Goal: Information Seeking & Learning: Learn about a topic

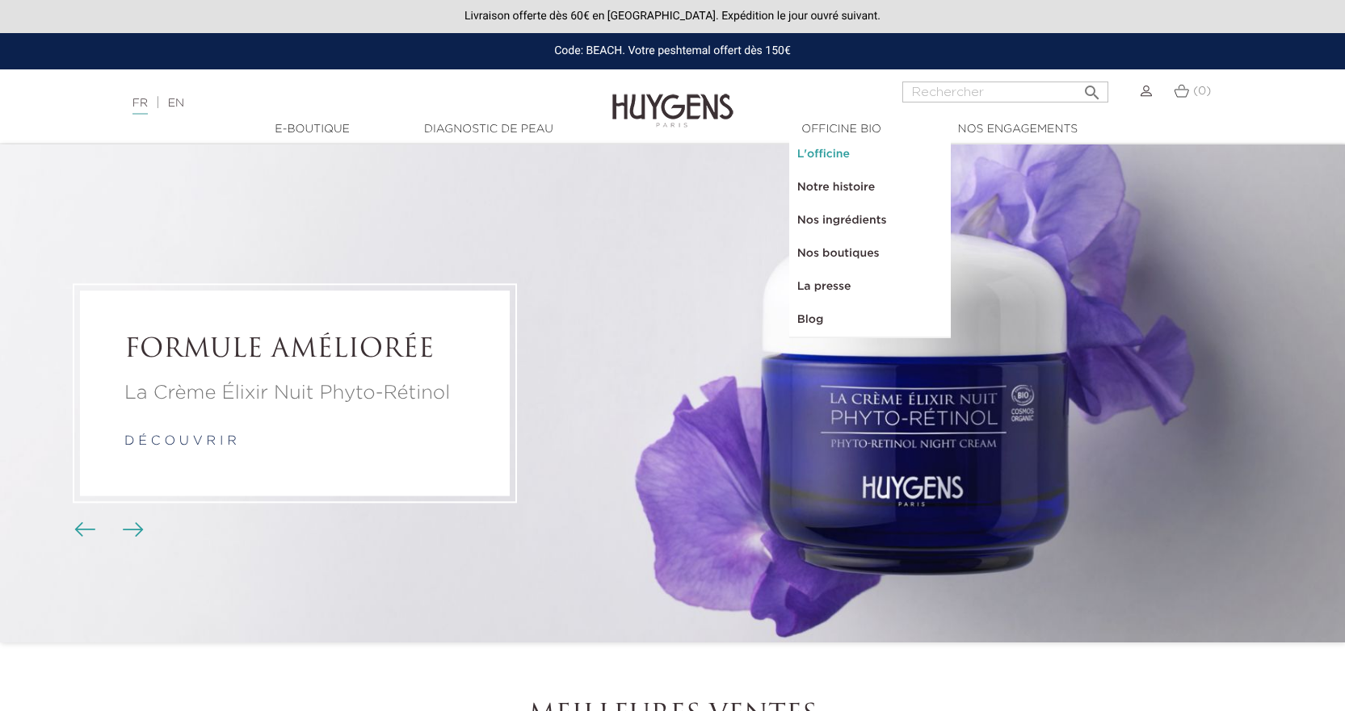
click at [841, 152] on link "L'officine" at bounding box center [870, 154] width 162 height 33
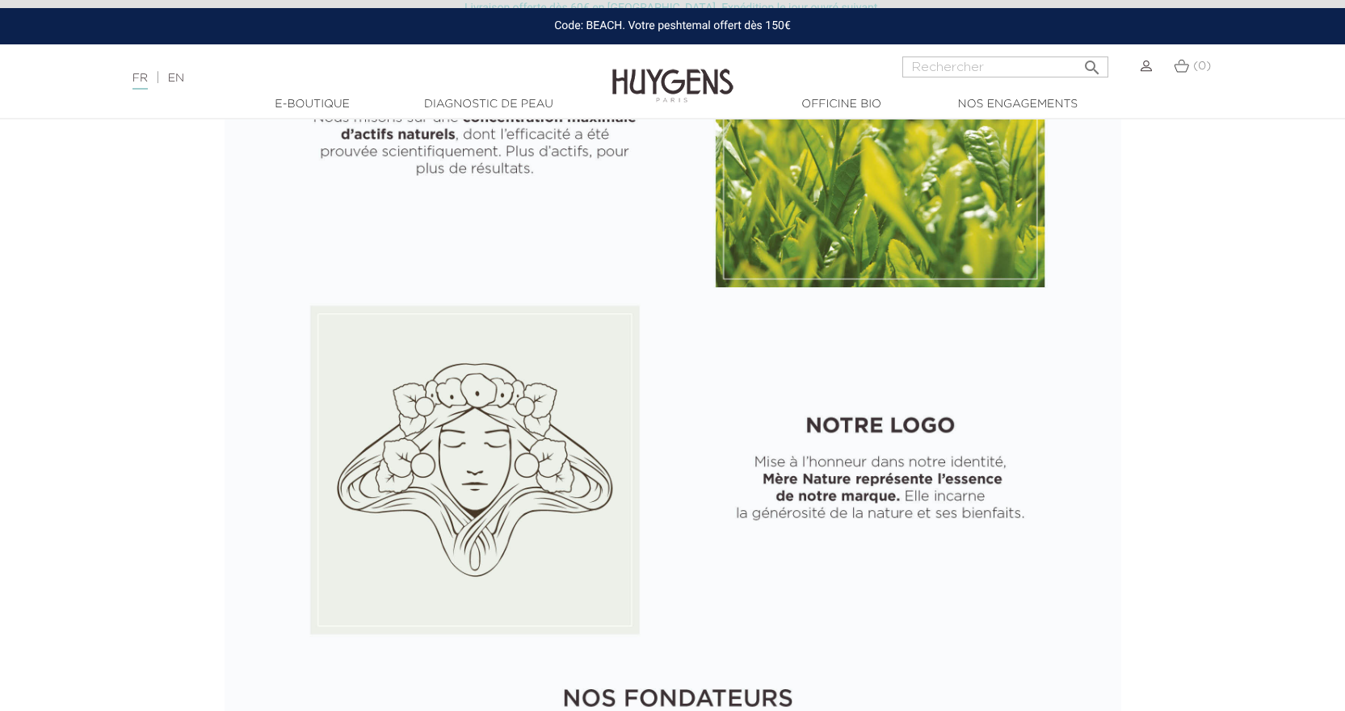
scroll to position [2019, 0]
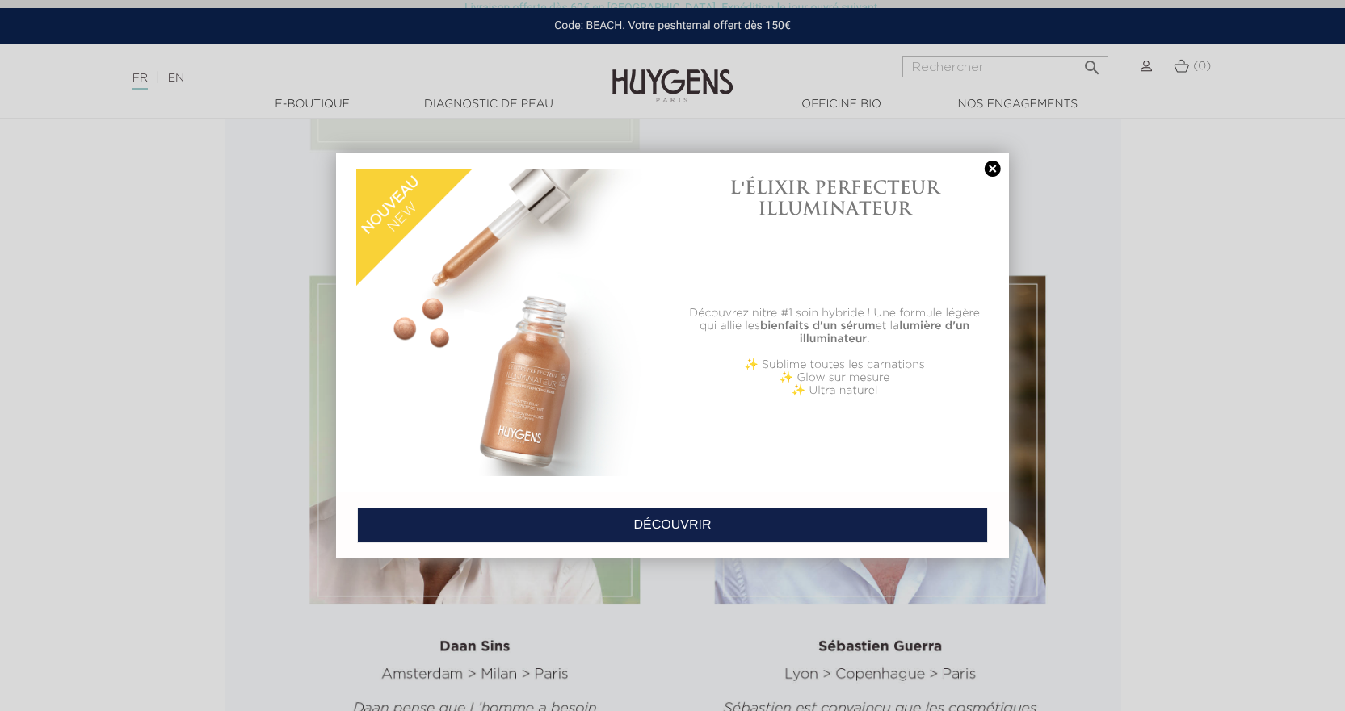
click at [985, 171] on link at bounding box center [992, 169] width 23 height 17
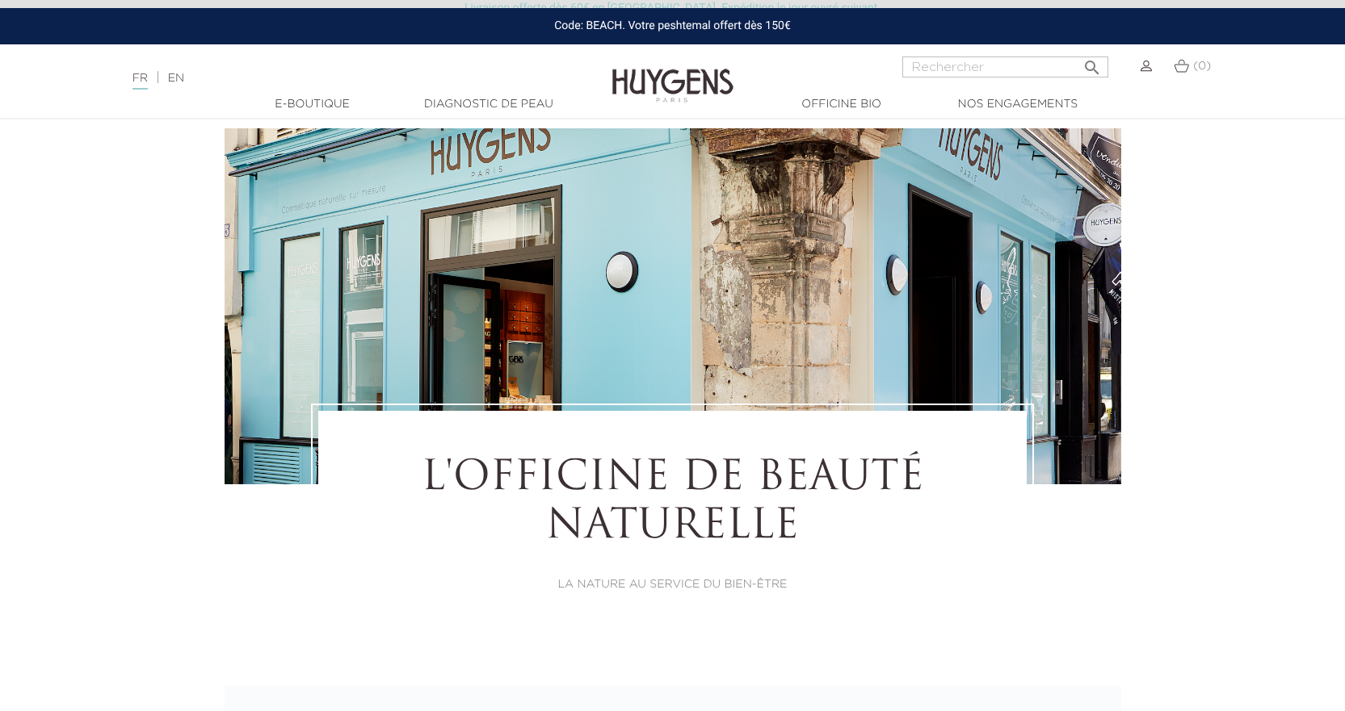
scroll to position [0, 0]
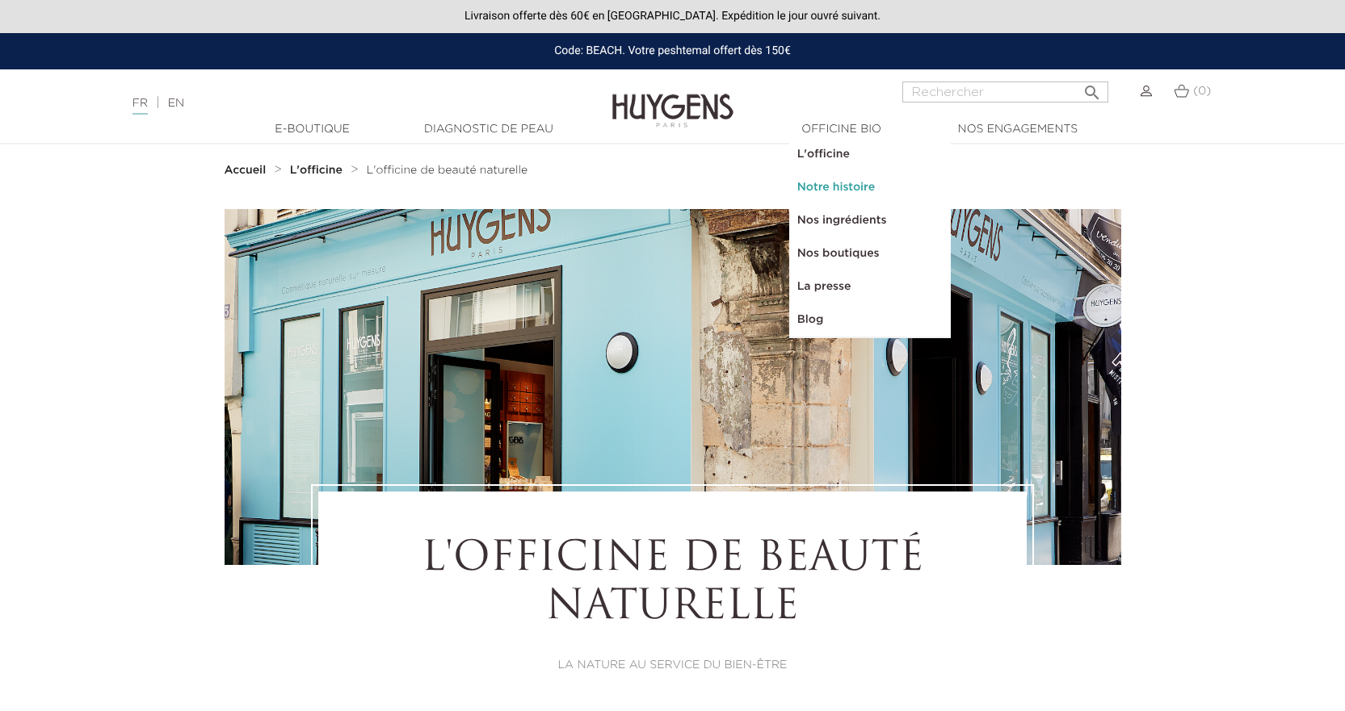
click at [841, 184] on link "Notre histoire" at bounding box center [870, 187] width 162 height 33
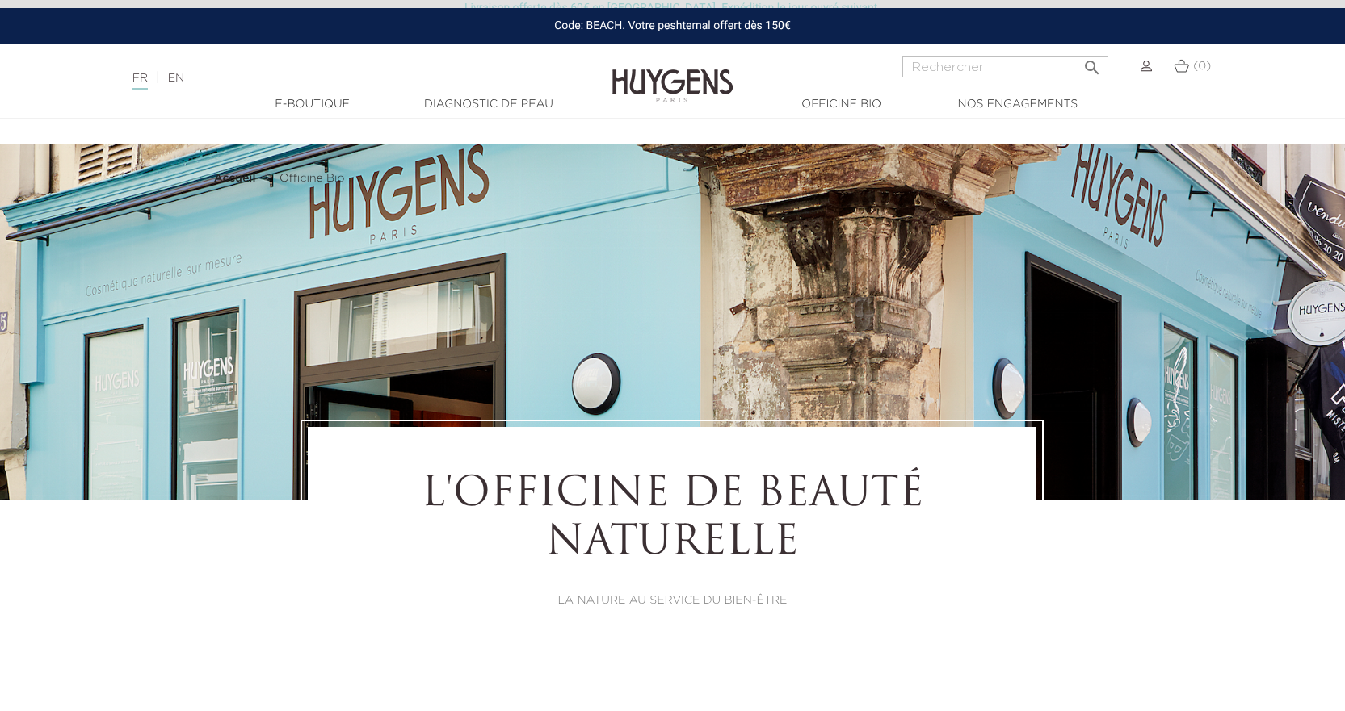
select select "FR"
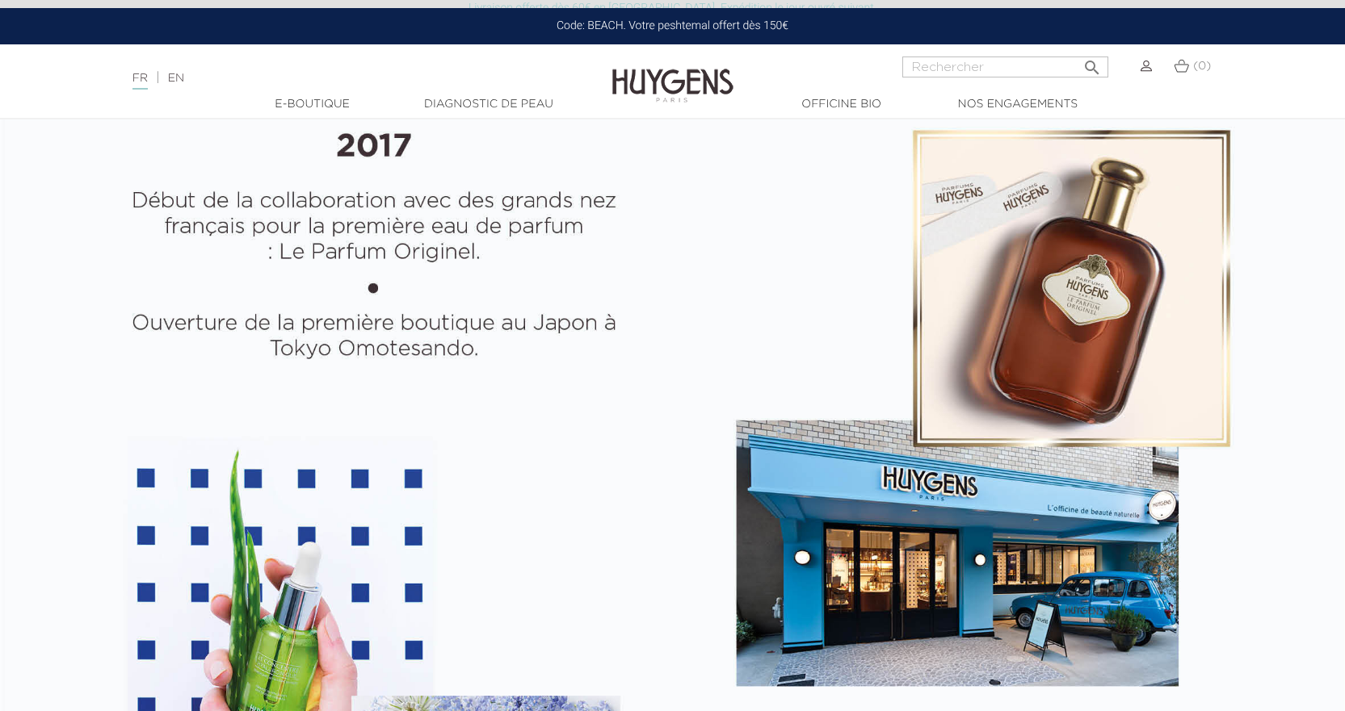
scroll to position [1777, 0]
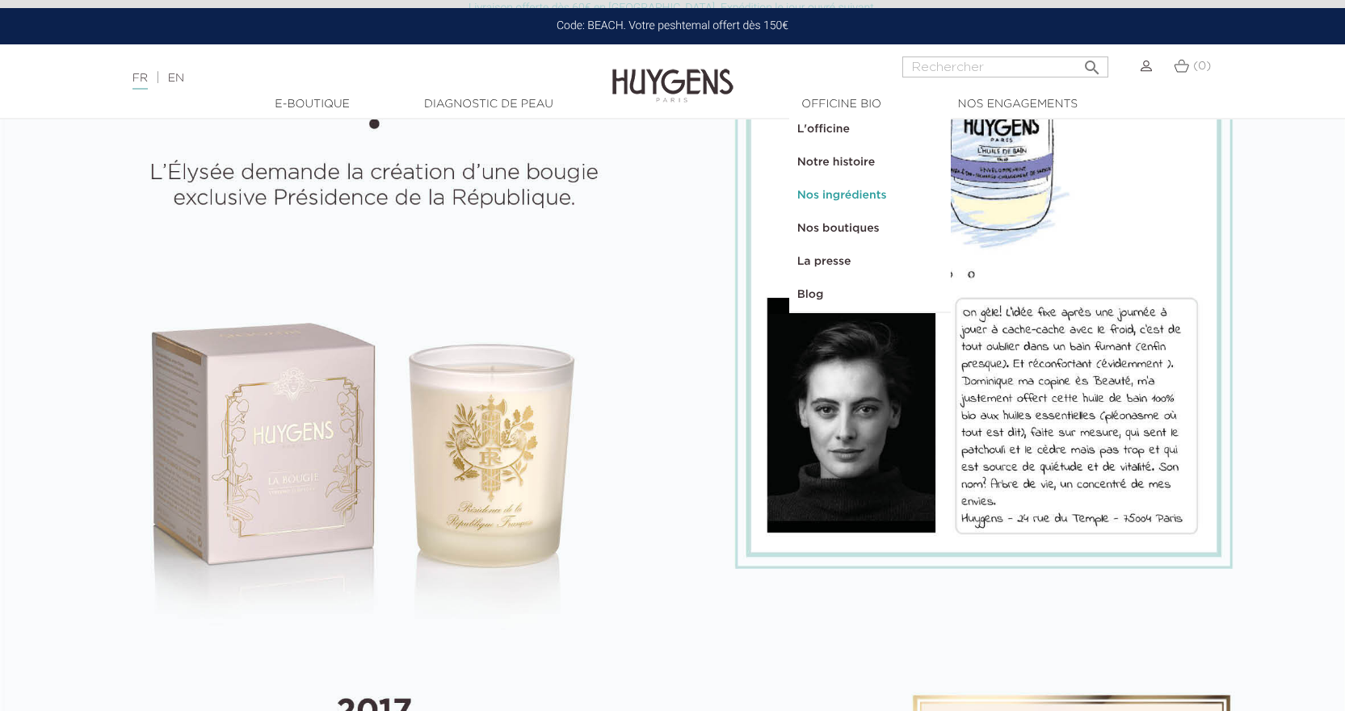
click at [835, 191] on link "Nos ingrédients" at bounding box center [870, 195] width 162 height 33
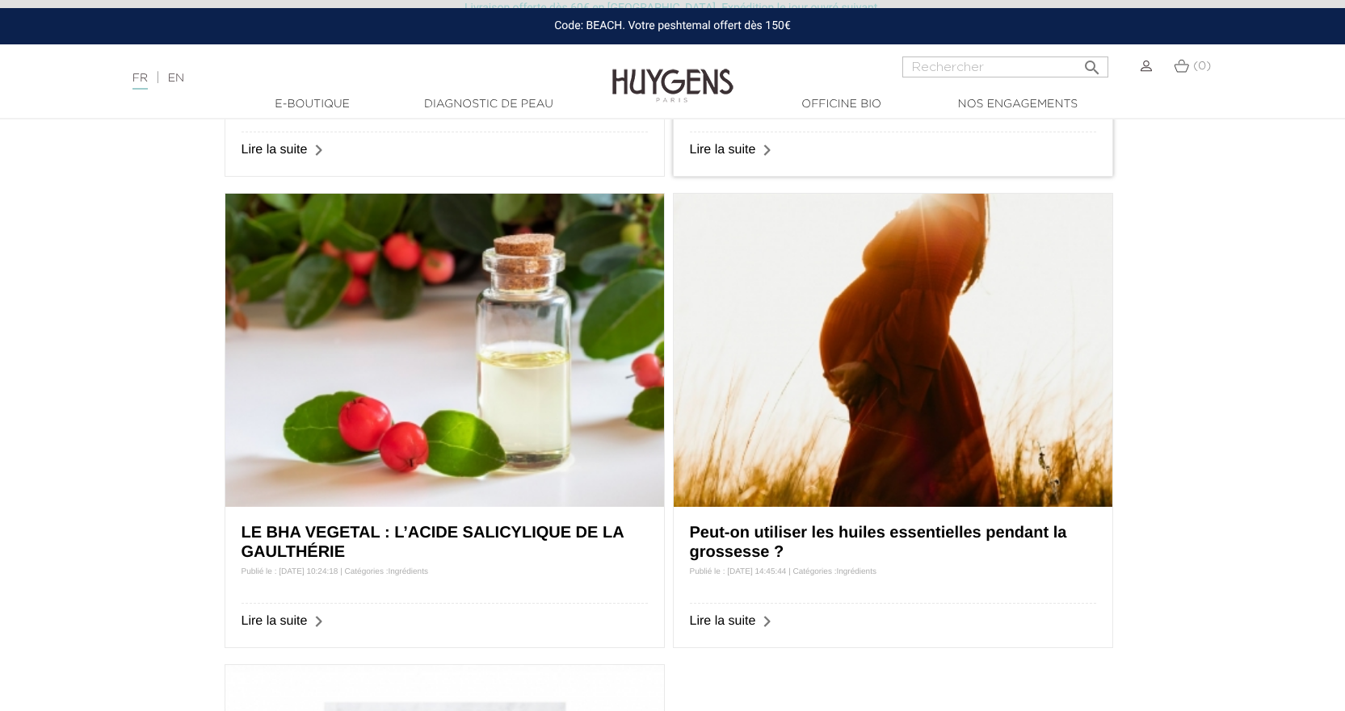
scroll to position [888, 0]
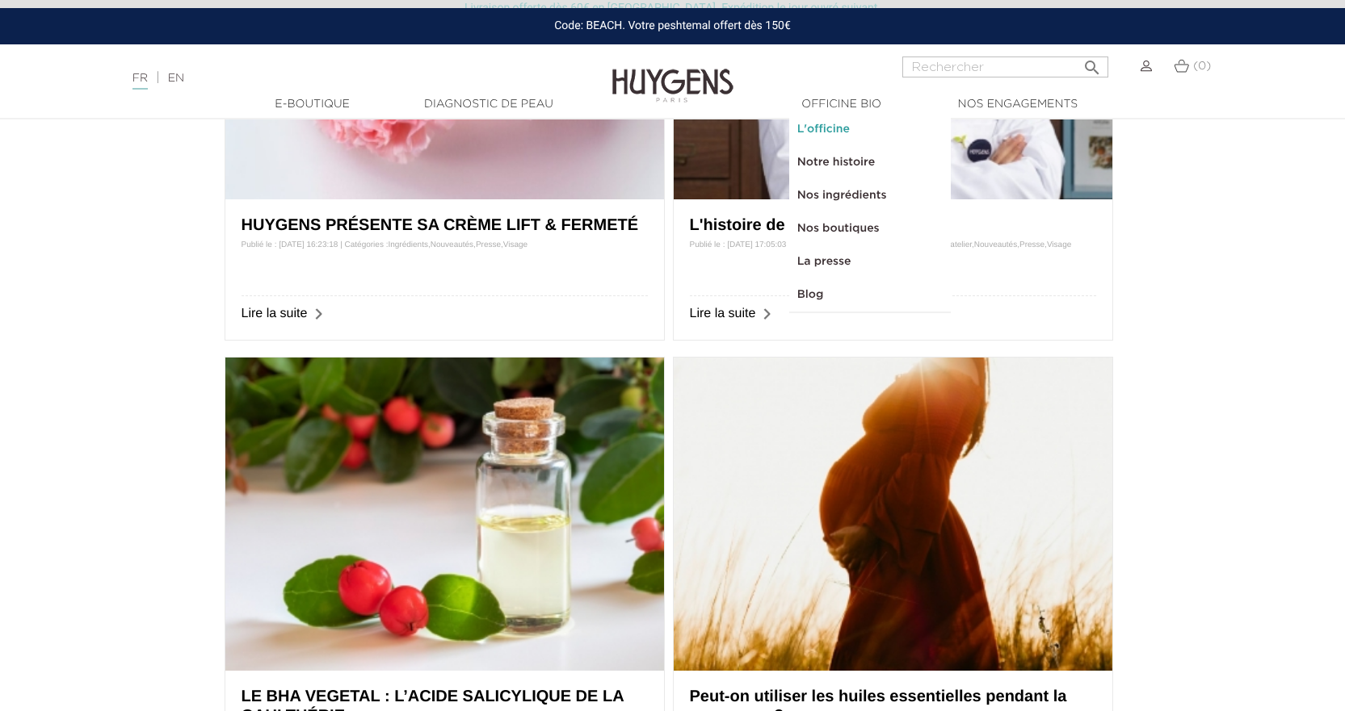
click at [843, 128] on link "L'officine" at bounding box center [870, 129] width 162 height 33
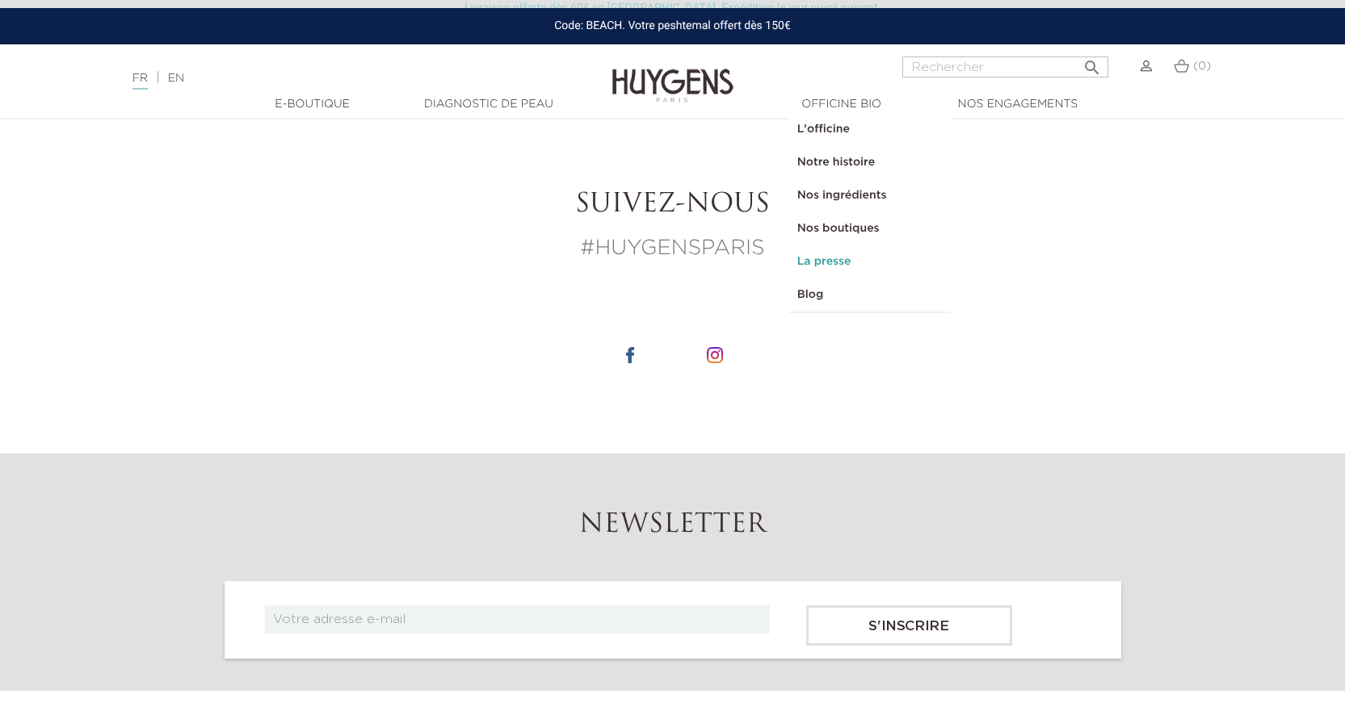
scroll to position [3472, 0]
